Goal: Task Accomplishment & Management: Manage account settings

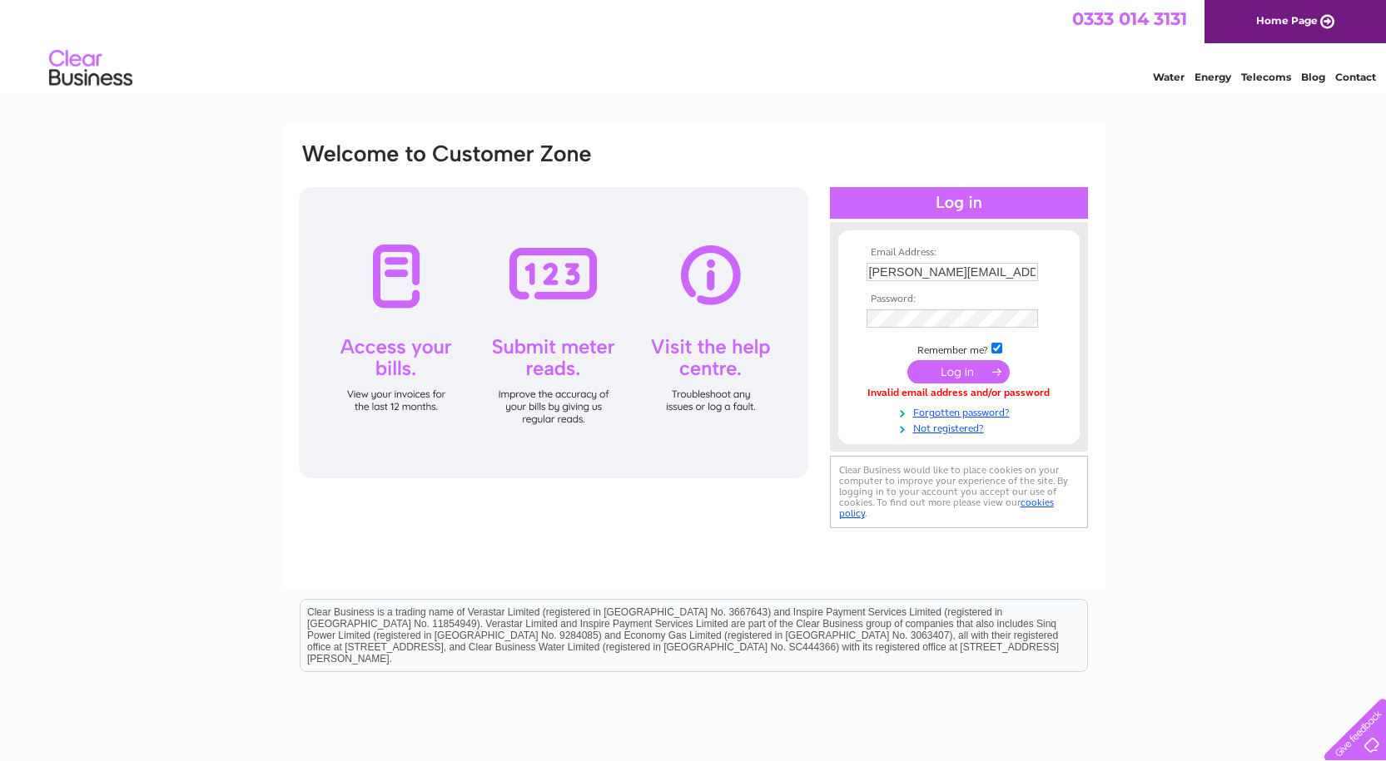
click at [939, 371] on input "submit" at bounding box center [958, 371] width 102 height 23
click at [939, 373] on input "submit" at bounding box center [958, 371] width 102 height 23
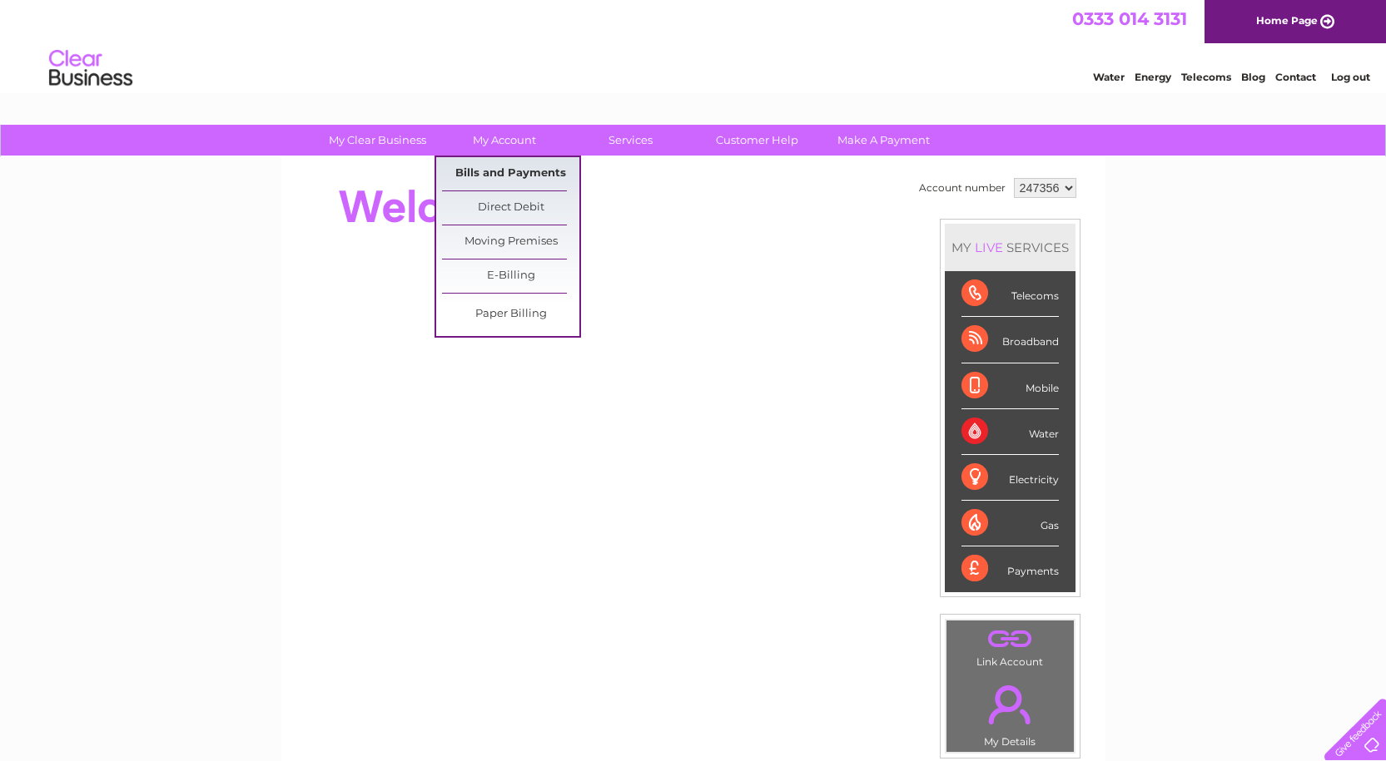
click at [497, 174] on link "Bills and Payments" at bounding box center [510, 173] width 137 height 33
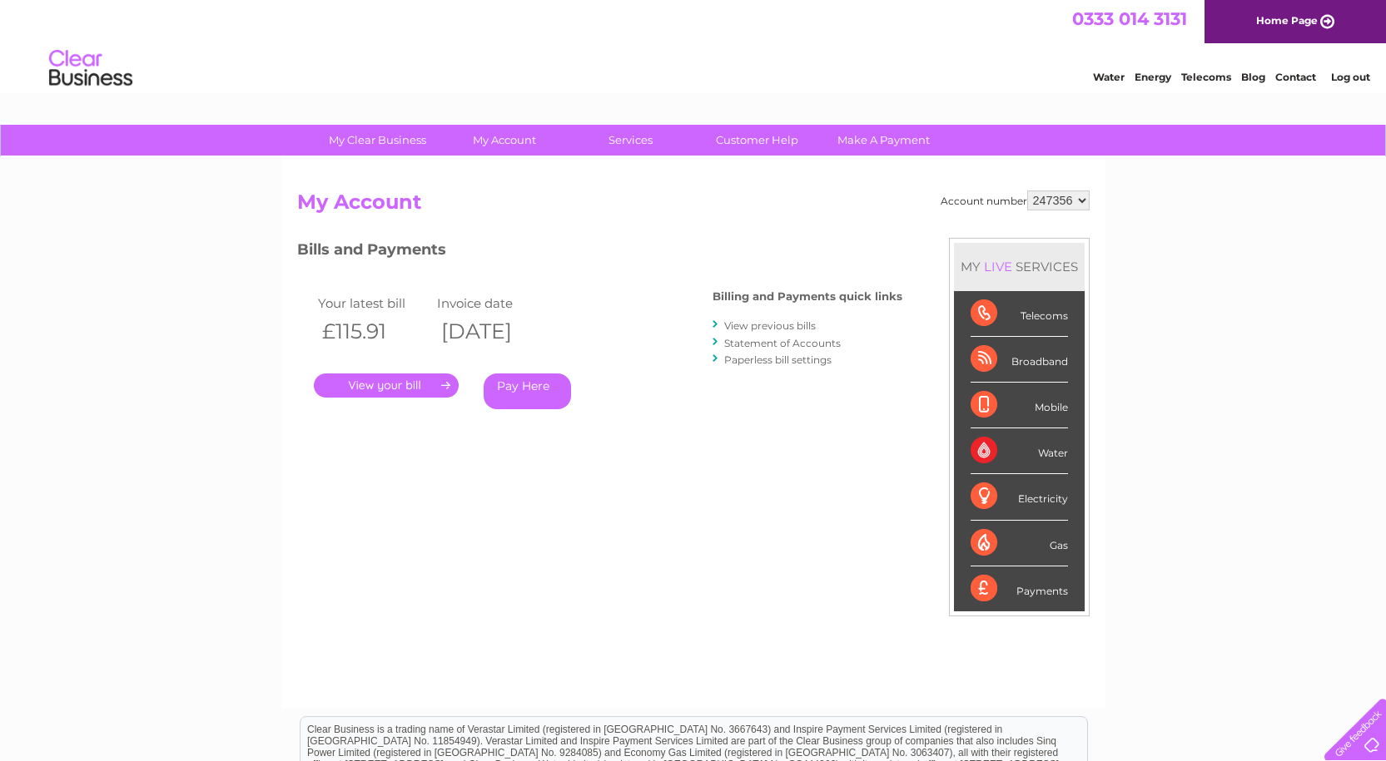
click at [413, 381] on link "." at bounding box center [386, 386] width 145 height 24
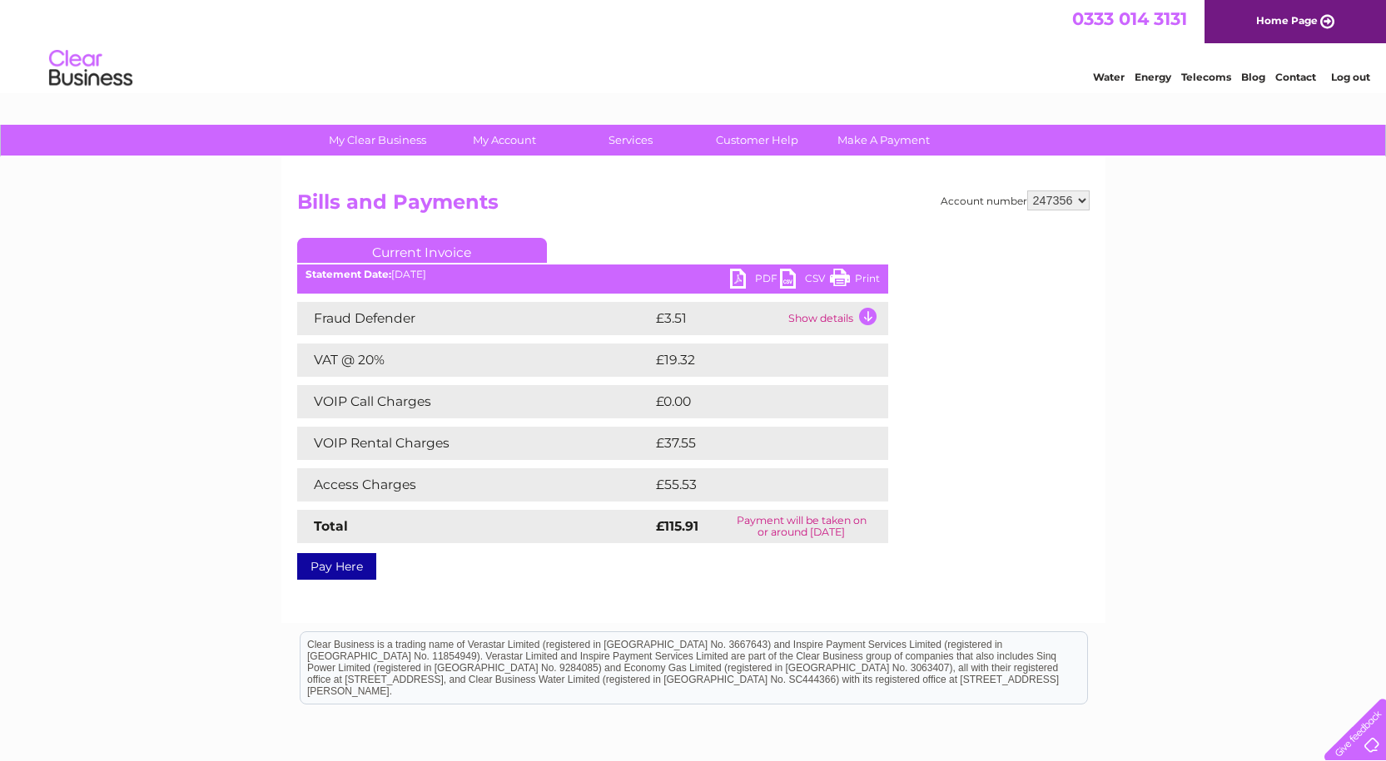
click at [736, 275] on link "PDF" at bounding box center [755, 281] width 50 height 24
click at [763, 272] on link "PDF" at bounding box center [755, 281] width 50 height 24
